Goal: Transaction & Acquisition: Purchase product/service

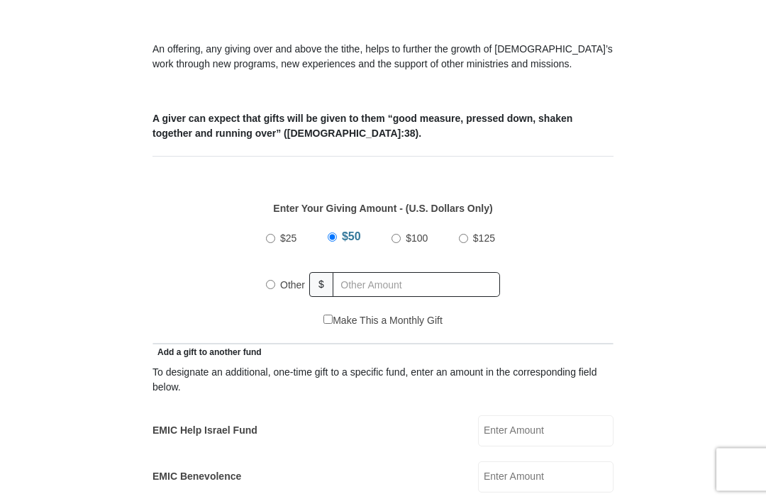
scroll to position [471, 0]
click at [272, 290] on input "Other" at bounding box center [270, 285] width 9 height 9
radio input "true"
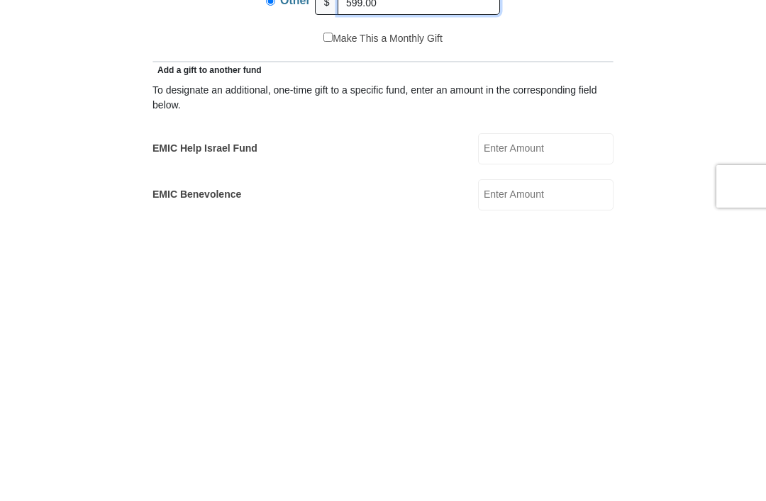
scroll to position [491, 0]
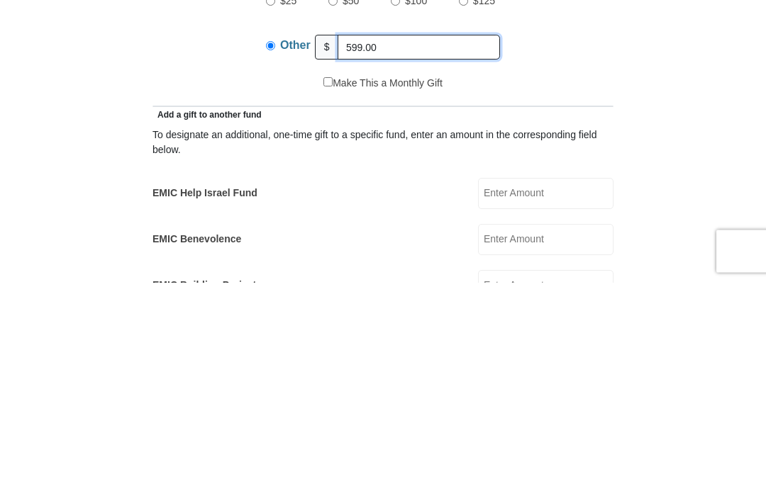
type input "599.00"
click at [539, 397] on input "EMIC Help Israel Fund" at bounding box center [545, 412] width 135 height 31
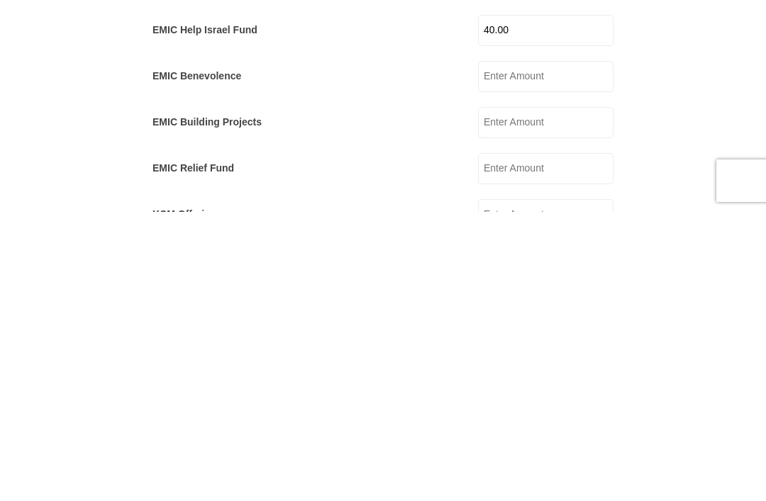
scroll to position [587, 0]
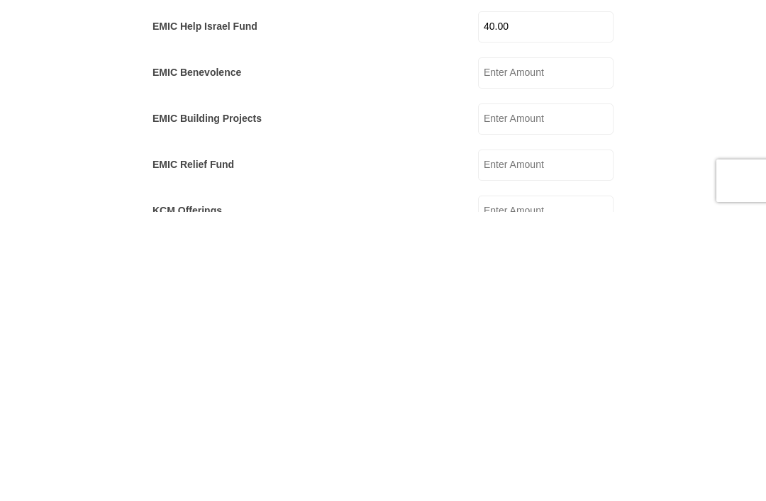
type input "40.00"
click at [551, 439] on input "EMIC Relief Fund" at bounding box center [545, 454] width 135 height 31
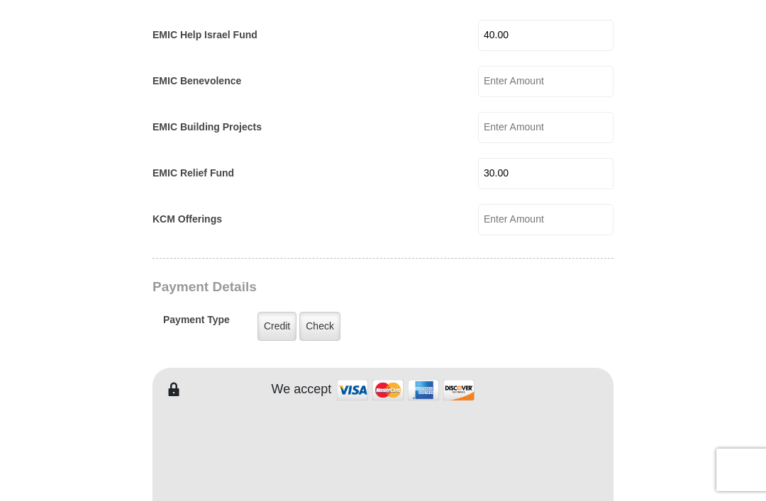
scroll to position [866, 0]
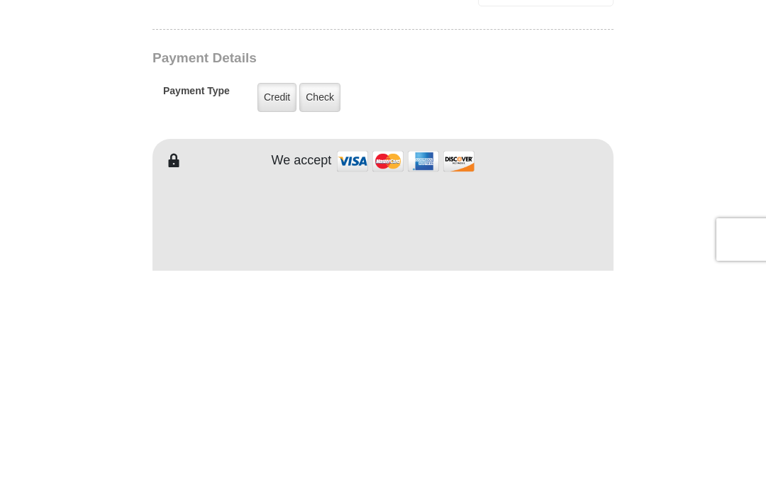
type input "30.00"
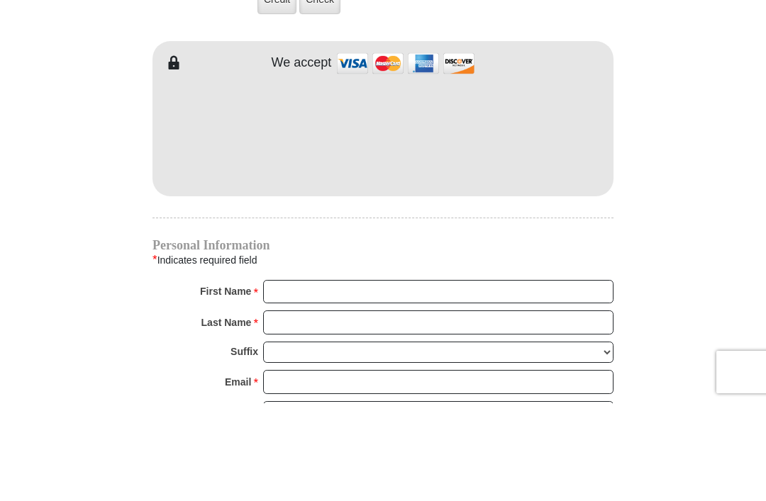
scroll to position [1194, 0]
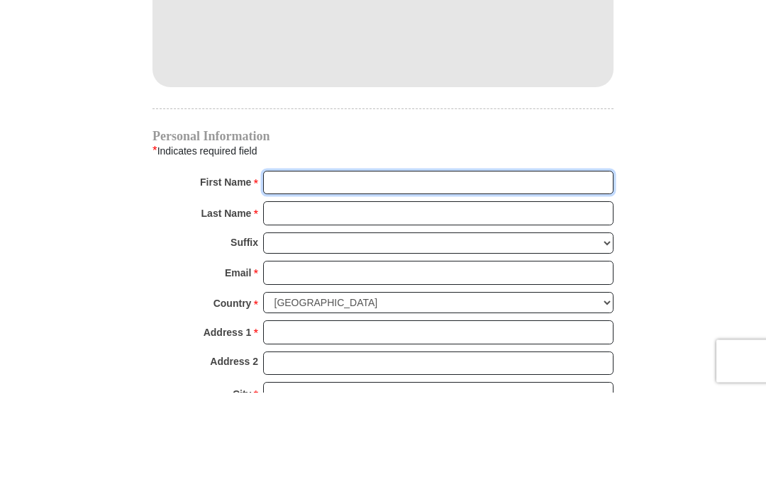
click at [332, 280] on input "First Name *" at bounding box center [438, 292] width 350 height 24
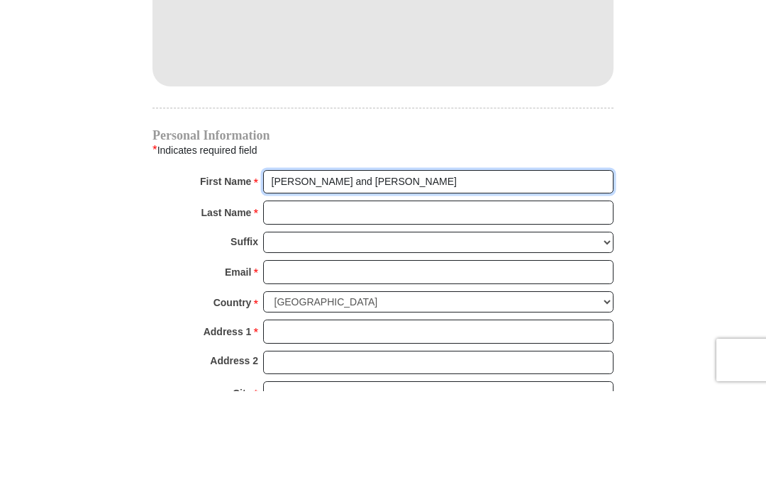
type input "[PERSON_NAME] and [PERSON_NAME]"
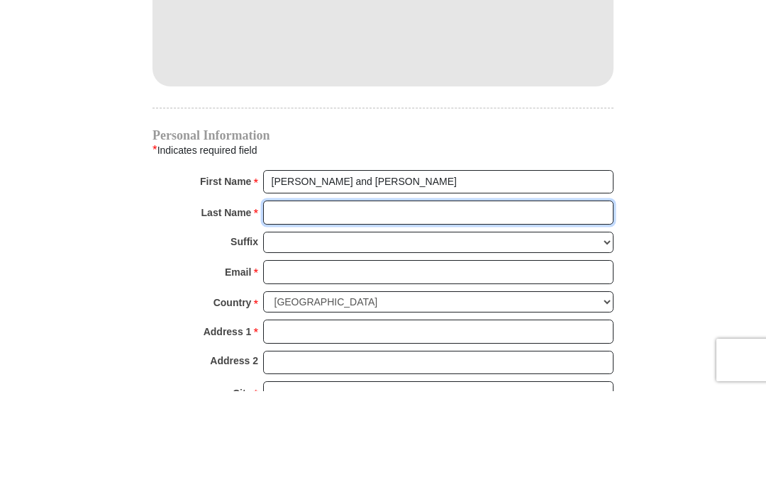
click at [311, 310] on input "Last Name *" at bounding box center [438, 322] width 350 height 24
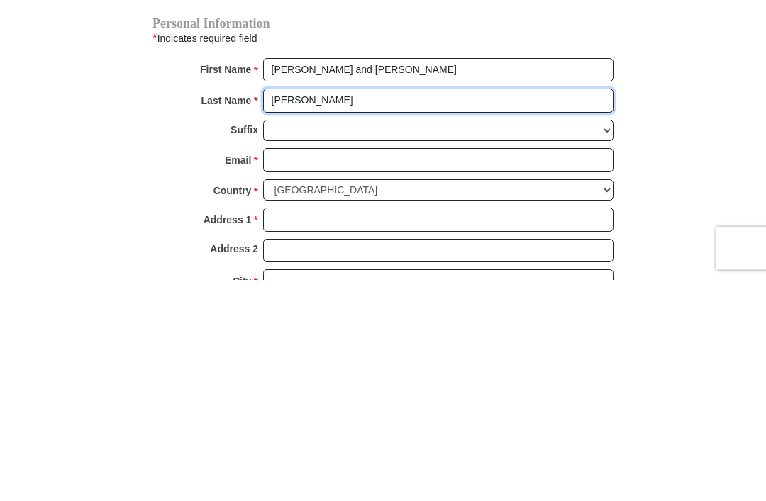
type input "[PERSON_NAME]"
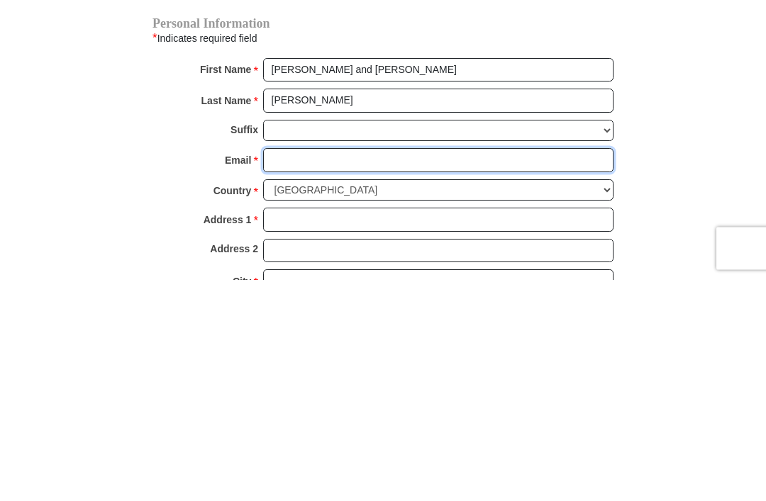
click at [302, 370] on input "Email *" at bounding box center [438, 382] width 350 height 24
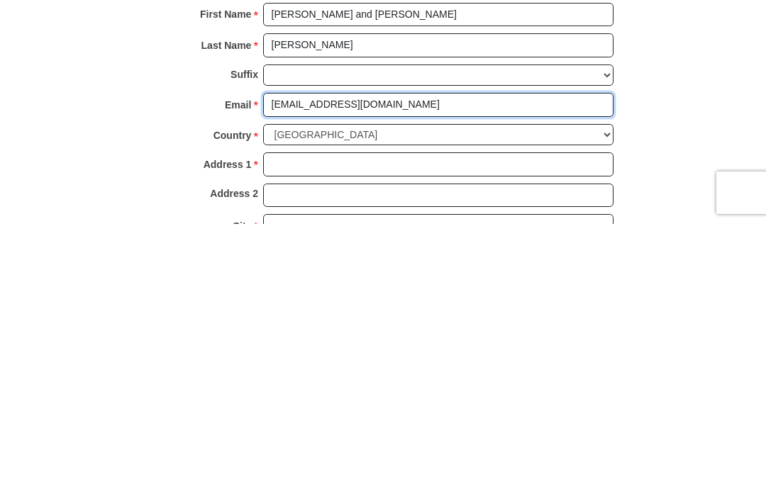
type input "[EMAIL_ADDRESS][DOMAIN_NAME]"
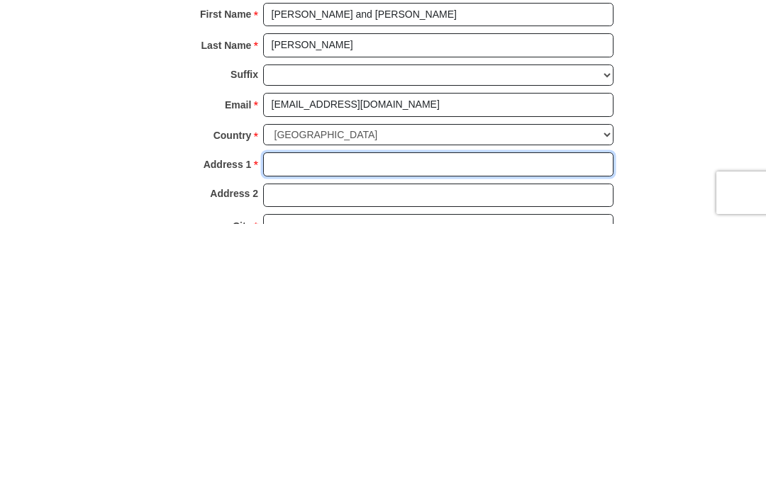
click at [374, 430] on input "Address 1 *" at bounding box center [438, 442] width 350 height 24
type input "1"
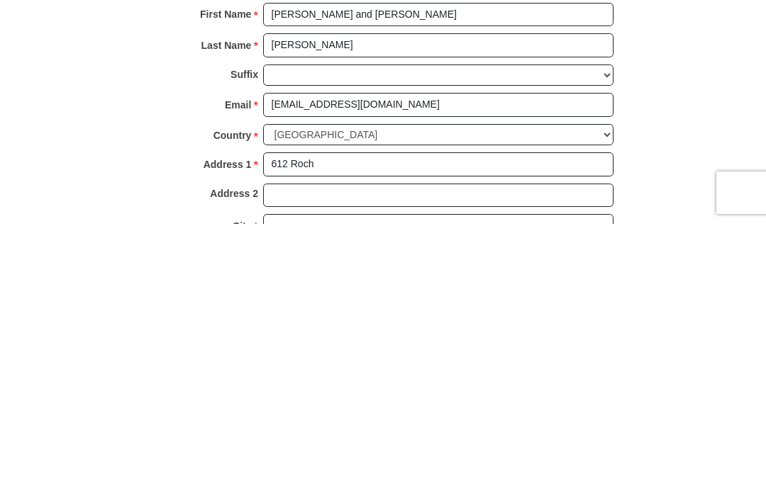
click at [11, 215] on body "[GEOGRAPHIC_DATA][DEMOGRAPHIC_DATA] Online Giving Because of gifts like yours, …" at bounding box center [383, 229] width 766 height 2847
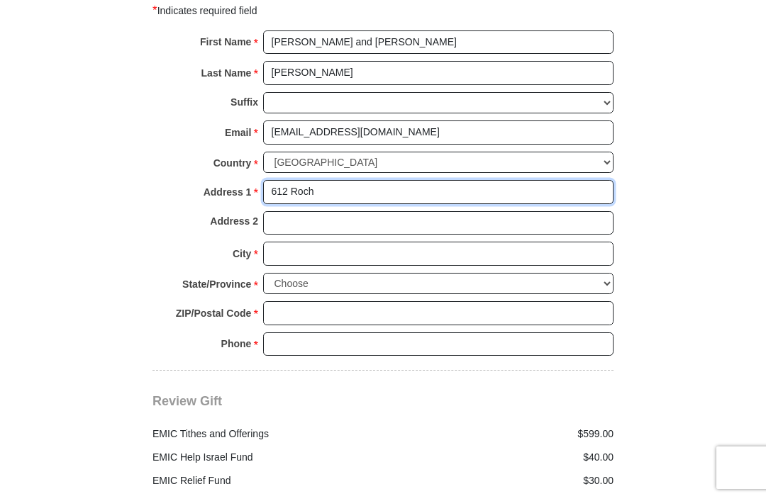
click at [327, 185] on input "612 Roch" at bounding box center [438, 194] width 350 height 24
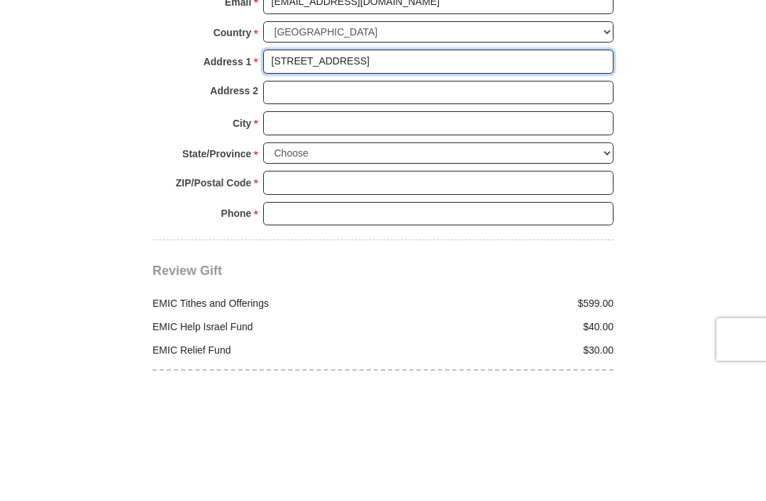
type input "[STREET_ADDRESS]"
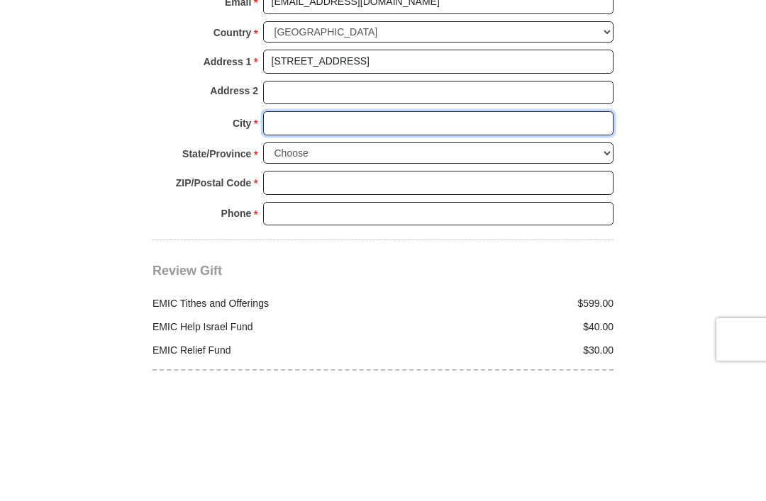
click at [317, 242] on input "City *" at bounding box center [438, 254] width 350 height 24
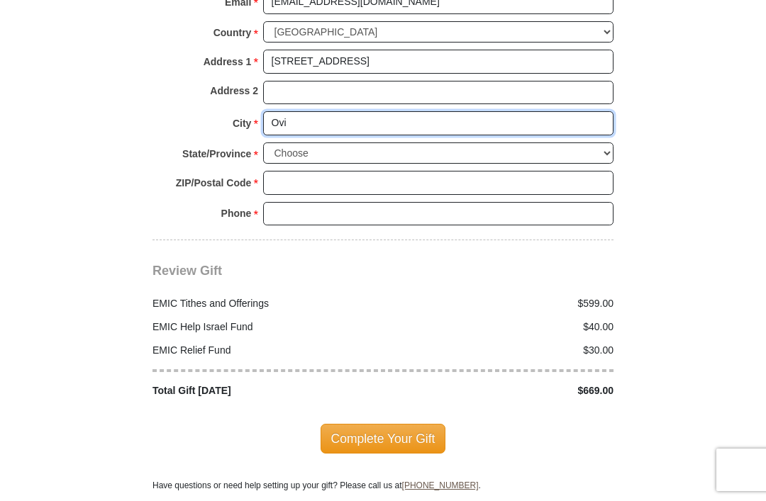
click at [324, 117] on input "Ovi" at bounding box center [438, 123] width 350 height 24
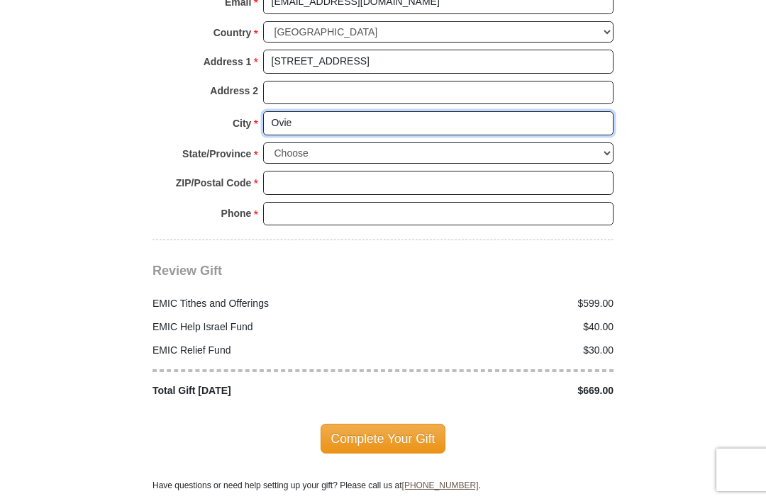
click at [345, 117] on input "Ovie" at bounding box center [438, 123] width 350 height 24
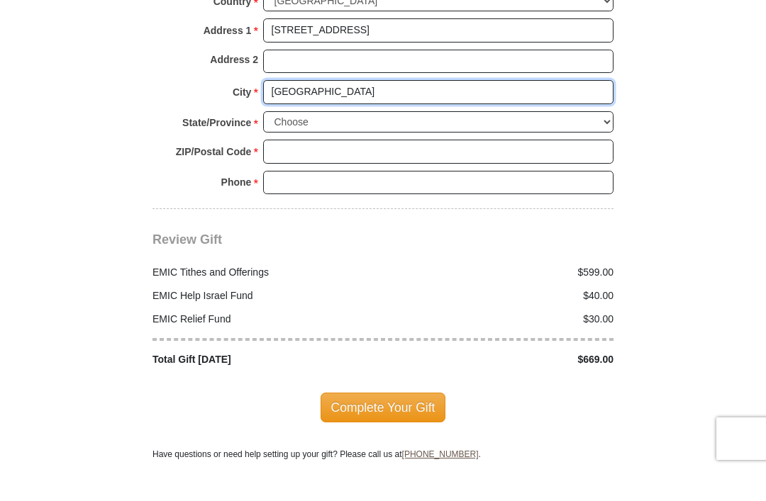
type input "[GEOGRAPHIC_DATA]"
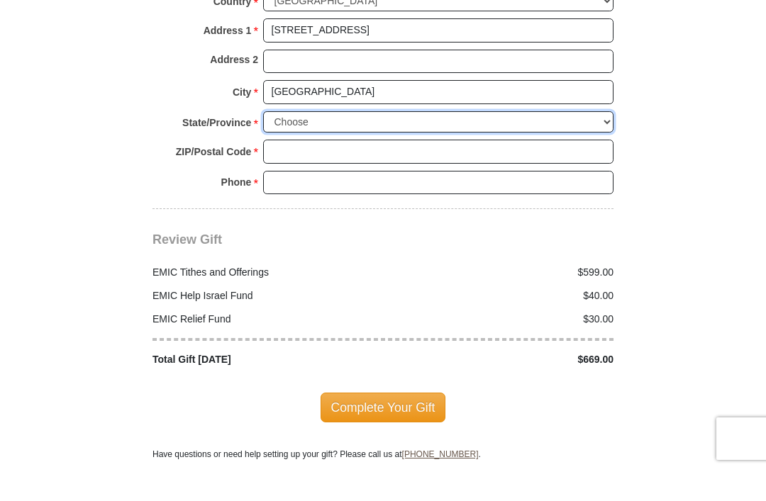
click at [608, 142] on select "Choose [US_STATE] [US_STATE] [US_STATE] [US_STATE] [US_STATE] Armed Forces Amer…" at bounding box center [438, 153] width 350 height 22
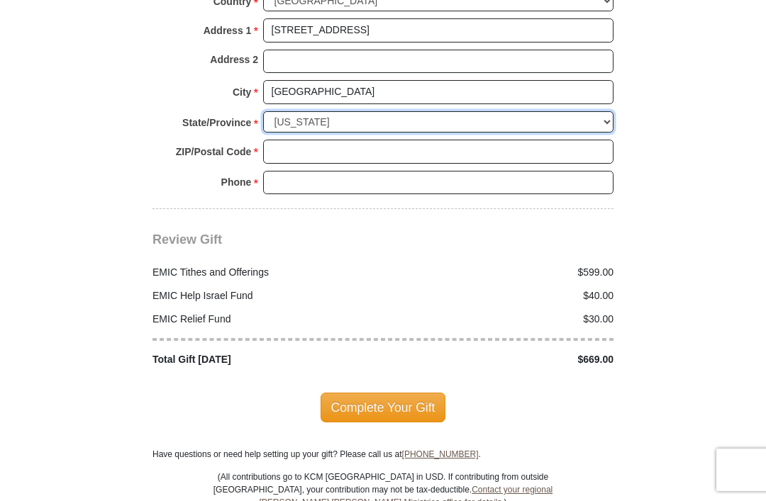
click at [612, 111] on select "Choose [US_STATE] [US_STATE] [US_STATE] [US_STATE] [US_STATE] Armed Forces Amer…" at bounding box center [438, 122] width 350 height 22
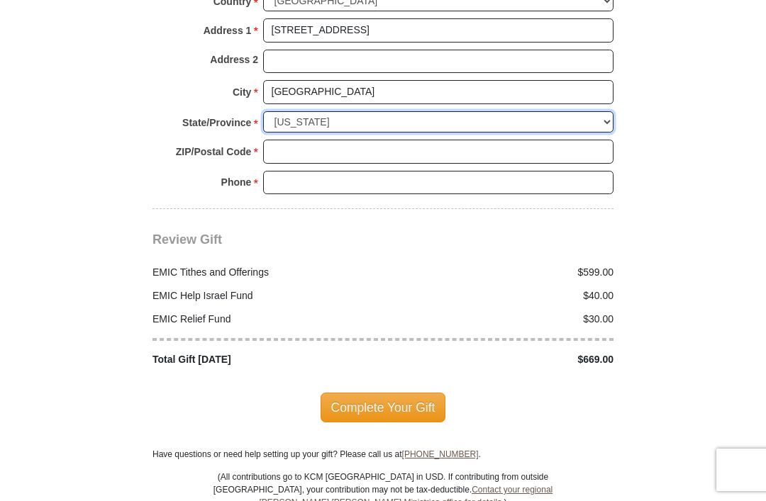
click at [607, 118] on select "Choose [US_STATE] [US_STATE] [US_STATE] [US_STATE] [US_STATE] Armed Forces Amer…" at bounding box center [438, 122] width 350 height 22
select select "FL"
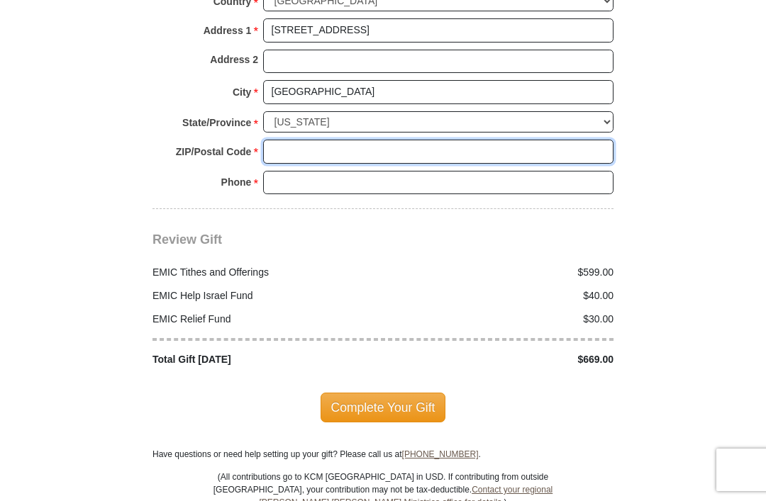
click at [323, 140] on input "ZIP/Postal Code *" at bounding box center [438, 152] width 350 height 24
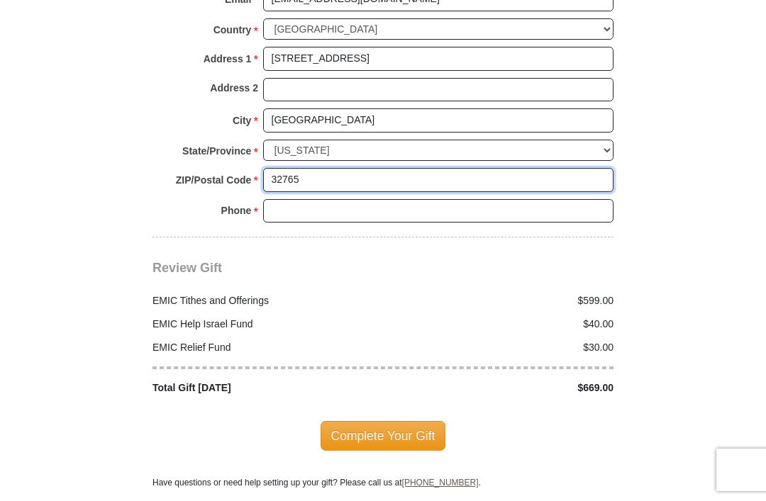
scroll to position [1573, 0]
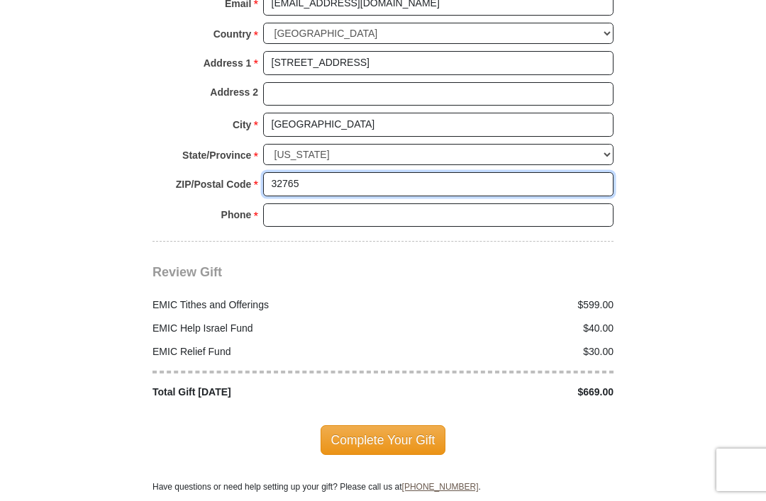
type input "32765"
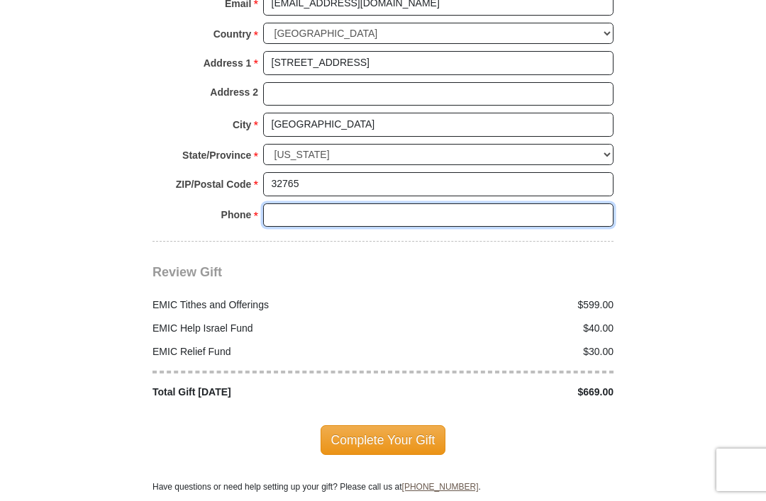
click at [312, 210] on input "Phone * *" at bounding box center [438, 215] width 350 height 24
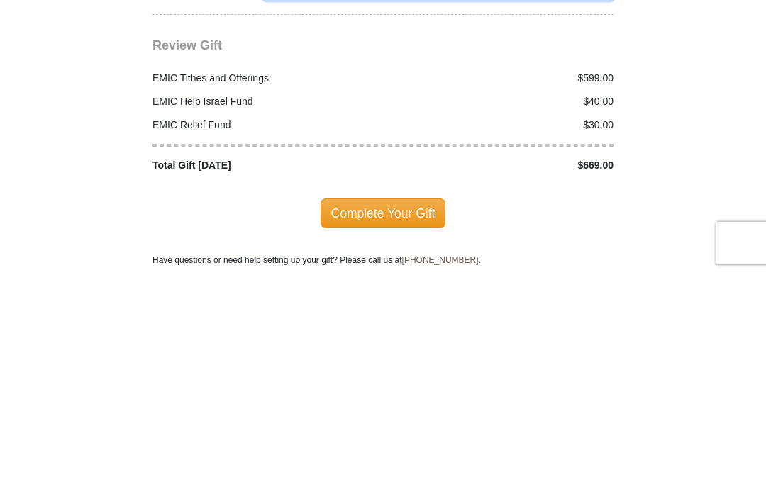
type input "[PHONE_NUMBER]"
click at [388, 425] on span "Complete Your Gift" at bounding box center [382, 440] width 125 height 30
